Goal: Transaction & Acquisition: Obtain resource

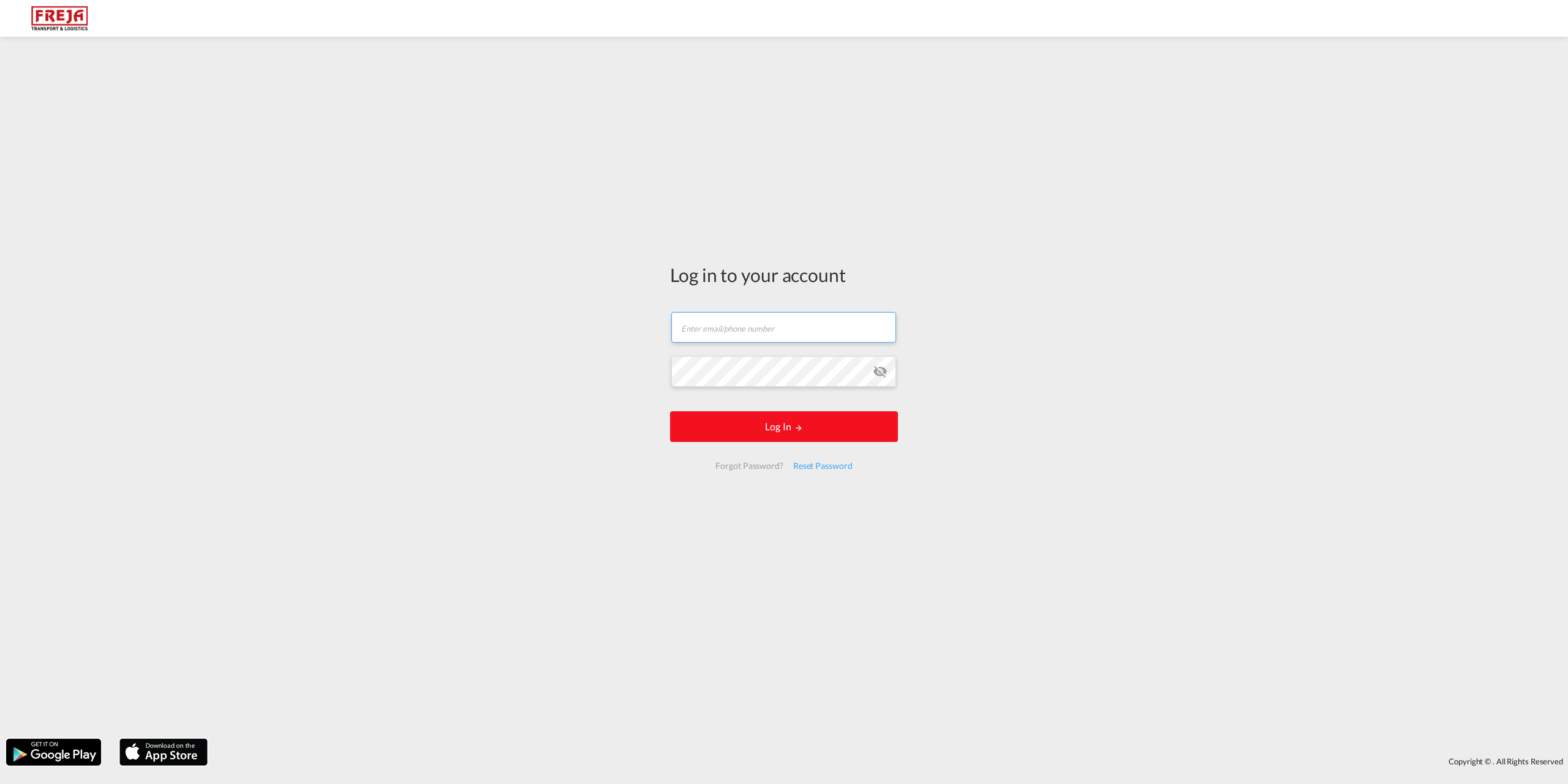
type input "[EMAIL_ADDRESS][DOMAIN_NAME]"
click at [759, 429] on button "Log In" at bounding box center [784, 427] width 228 height 31
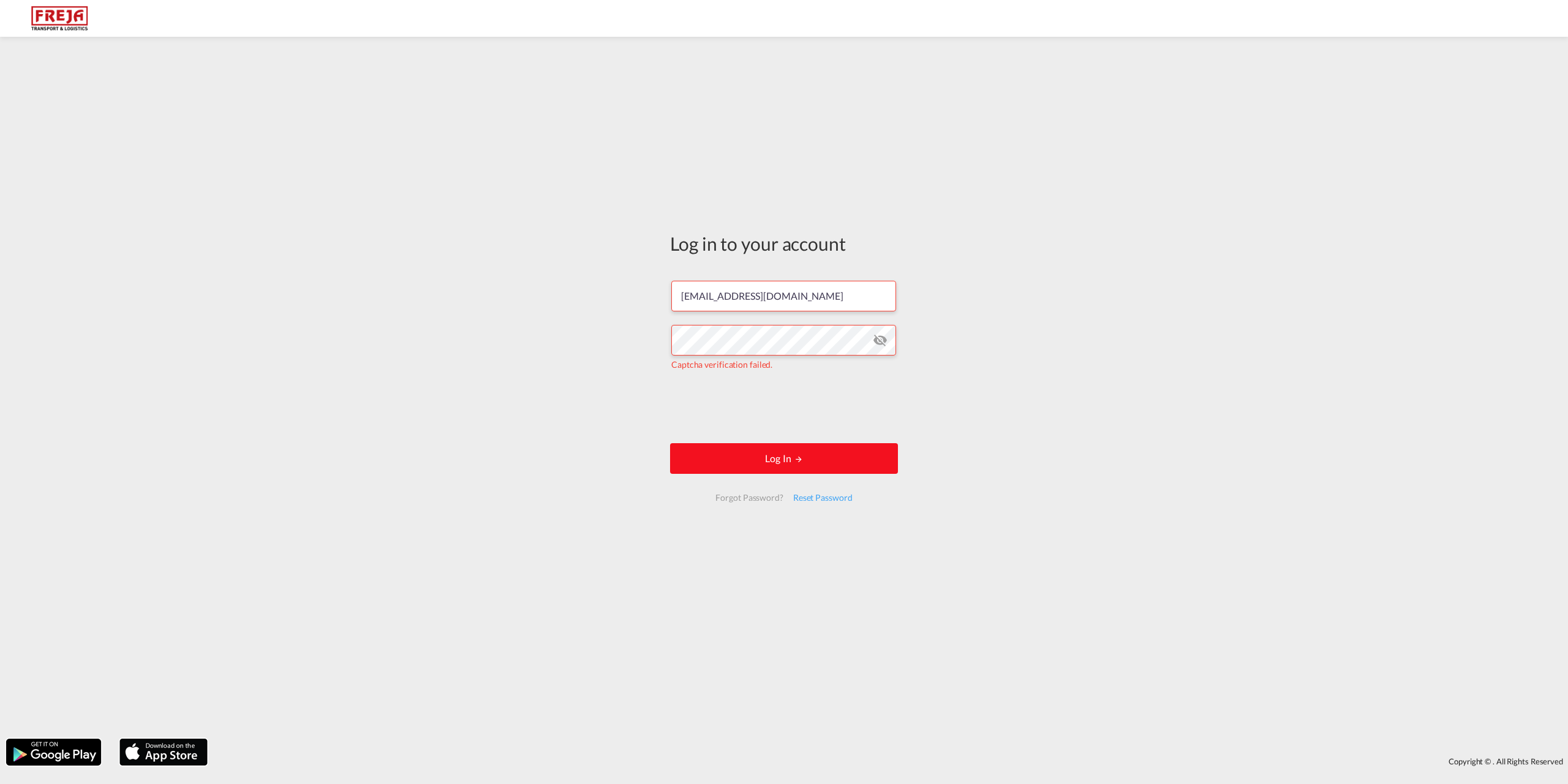
click at [797, 456] on md-icon "LOGIN" at bounding box center [799, 459] width 8 height 8
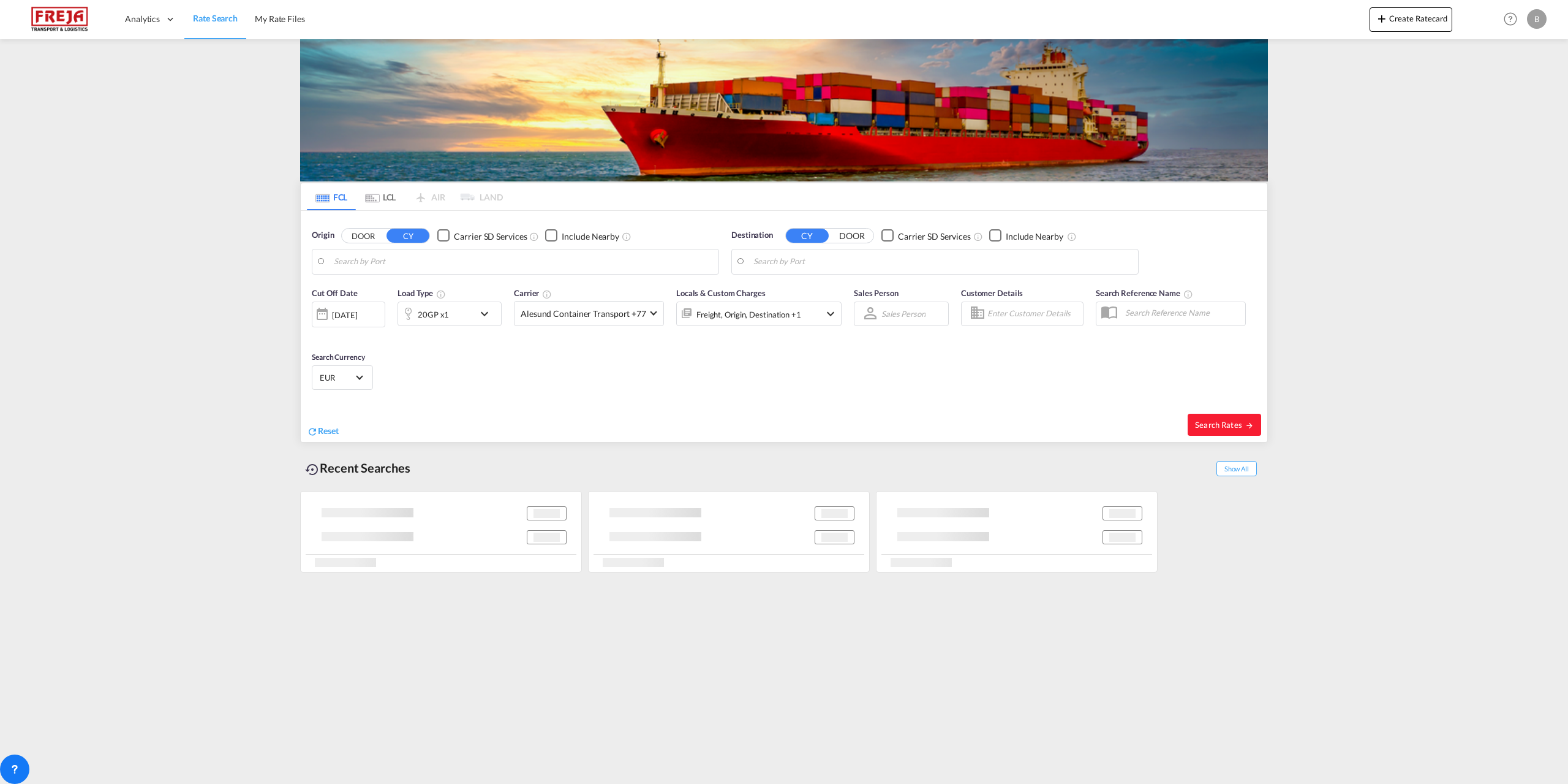
type input "Yantian Pt, CNYTN"
type input "[GEOGRAPHIC_DATA] ([GEOGRAPHIC_DATA]), DKCPH"
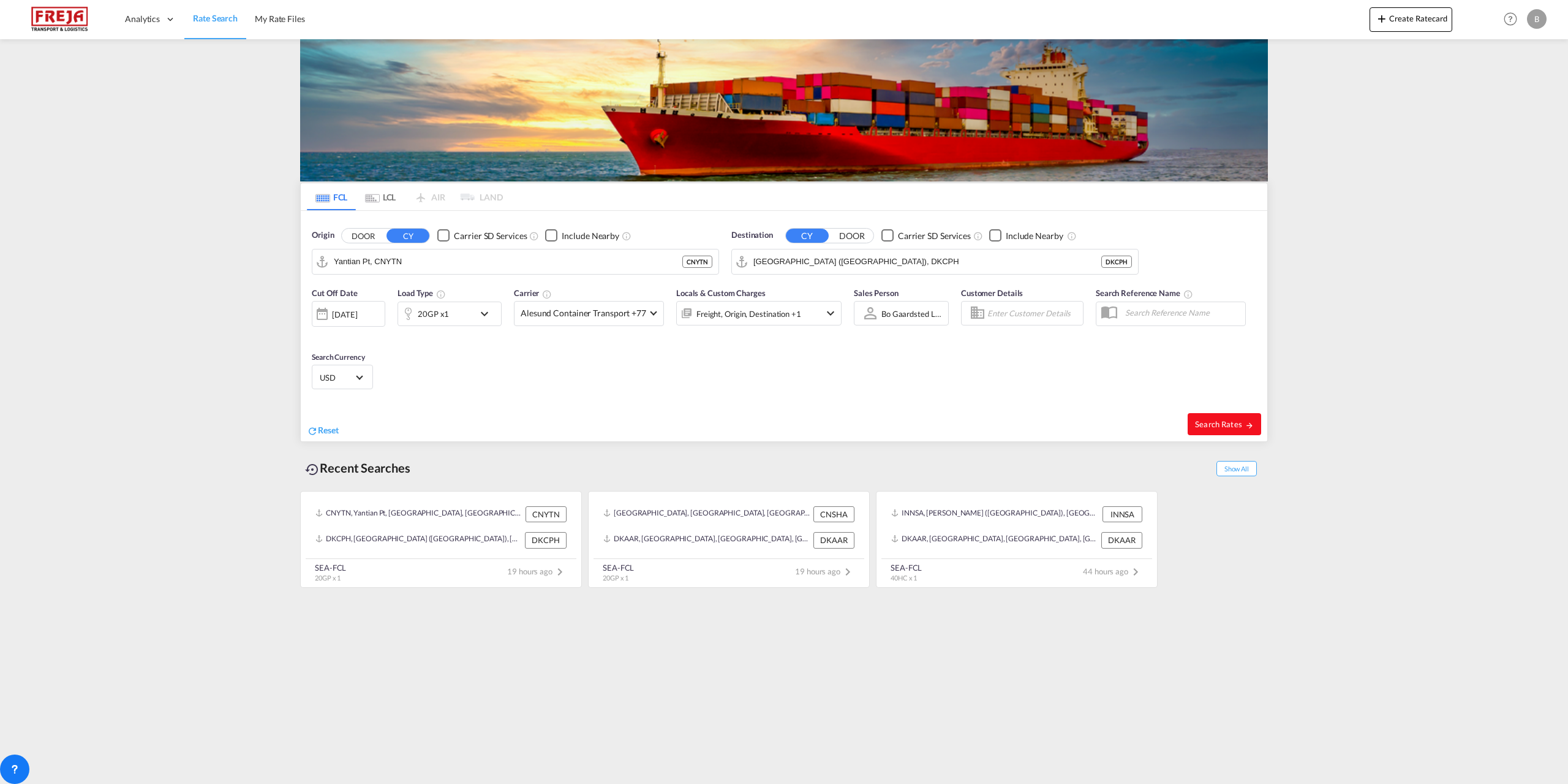
click at [1206, 424] on span "Search Rates" at bounding box center [1224, 424] width 59 height 10
type input "CNYTN to DKCPH / [DATE]"
